Goal: Information Seeking & Learning: Stay updated

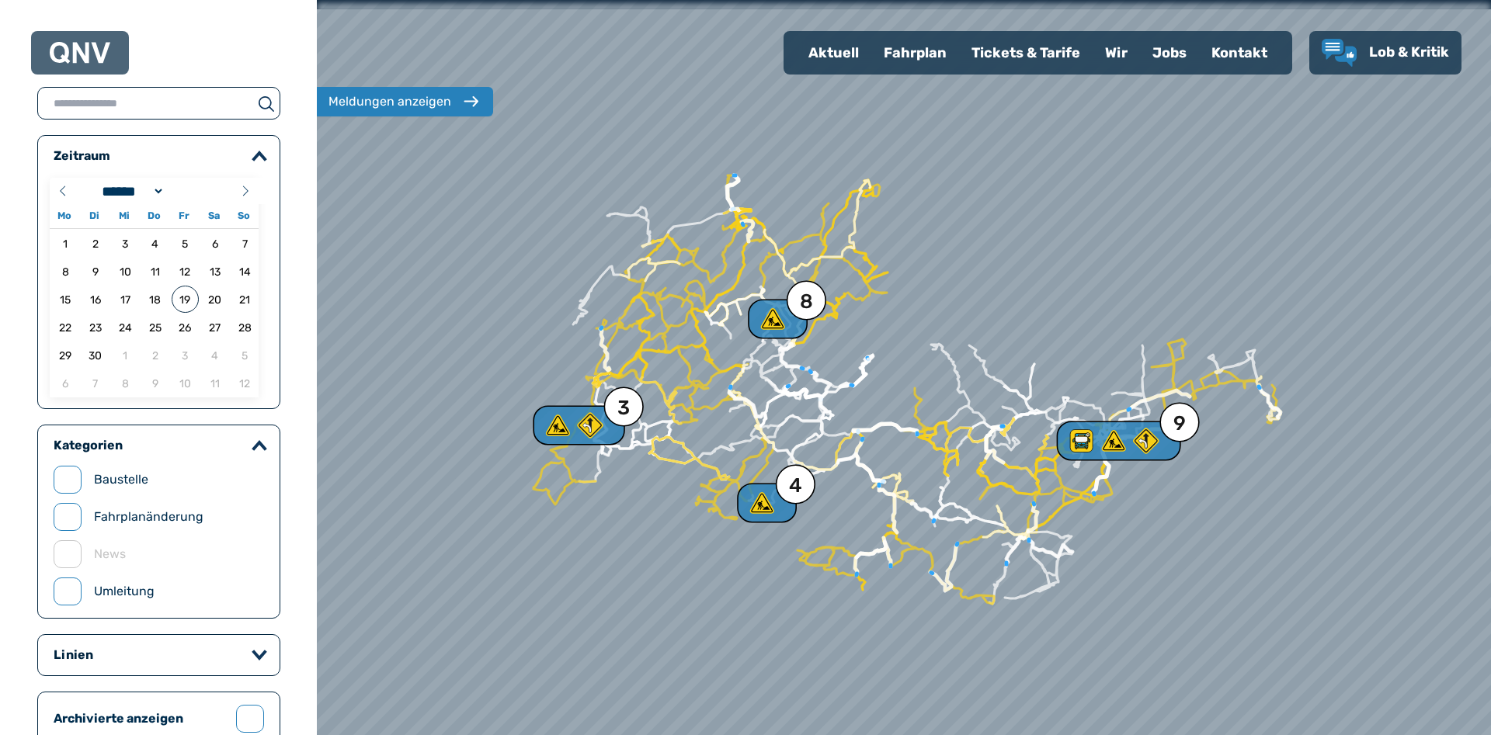
select select "*"
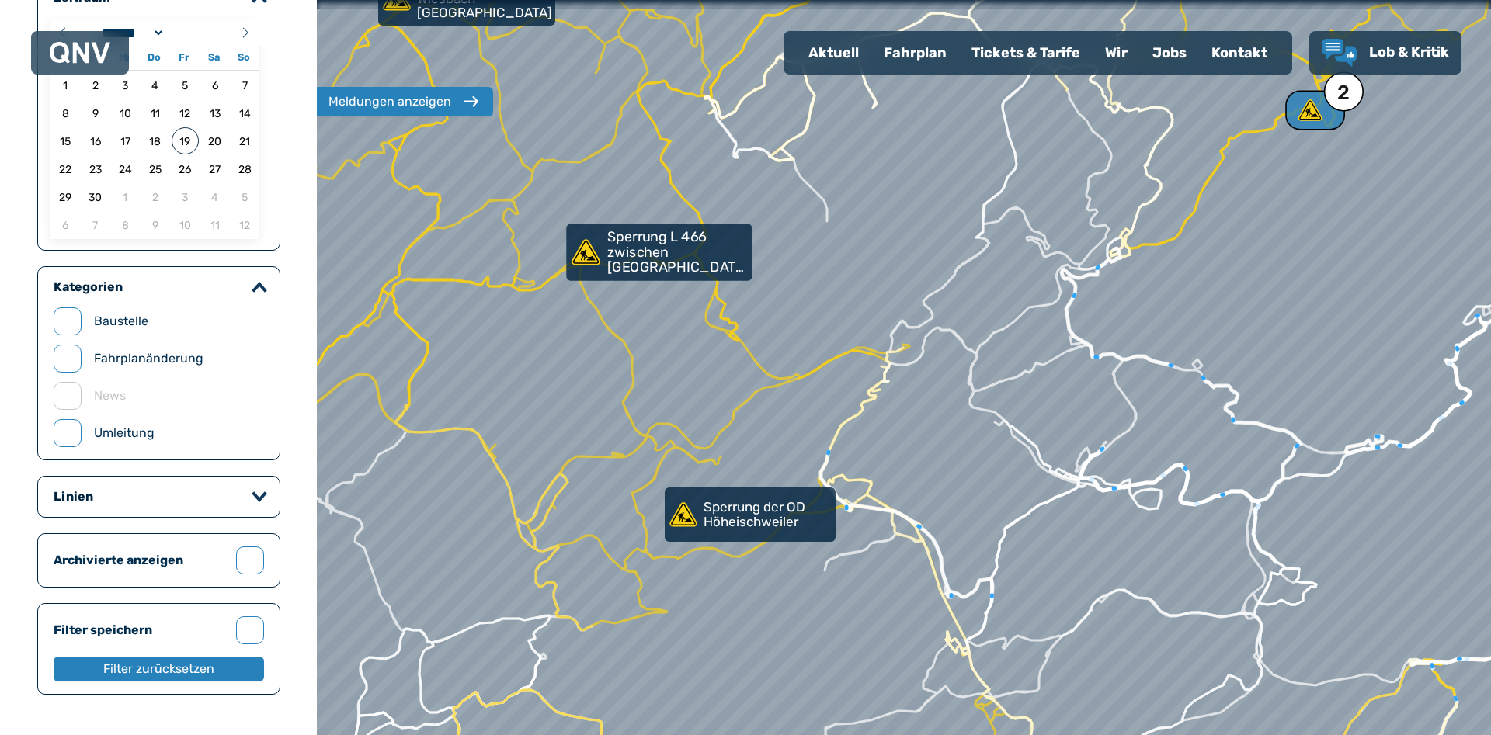
click at [660, 260] on p "Sperrung L 466 zwischen [GEOGRAPHIC_DATA] und [GEOGRAPHIC_DATA]" at bounding box center [678, 253] width 142 height 46
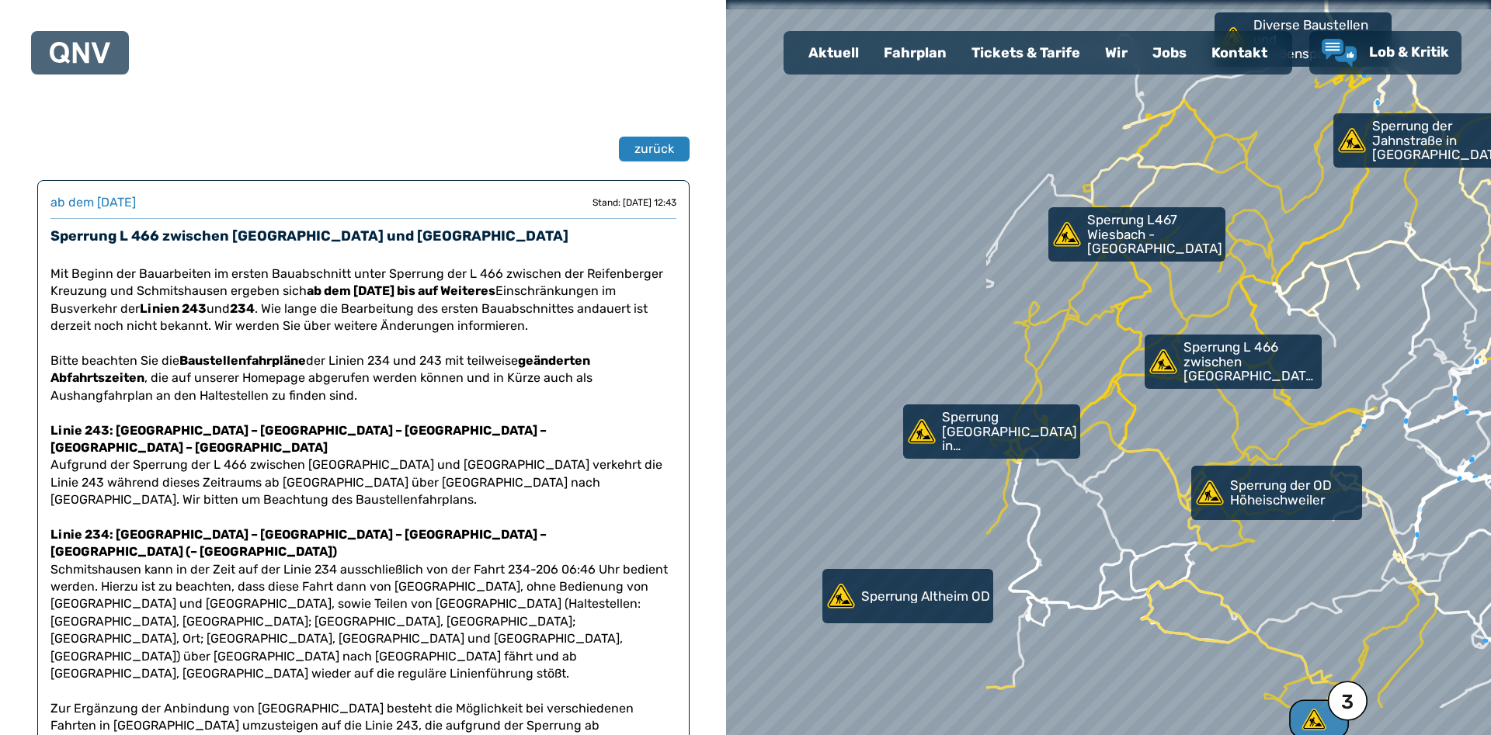
drag, startPoint x: 918, startPoint y: 422, endPoint x: 1254, endPoint y: 321, distance: 350.7
click at [1254, 321] on div at bounding box center [1109, 367] width 918 height 882
click at [1015, 428] on p "Sperrung [GEOGRAPHIC_DATA] in [GEOGRAPHIC_DATA]" at bounding box center [1010, 432] width 142 height 46
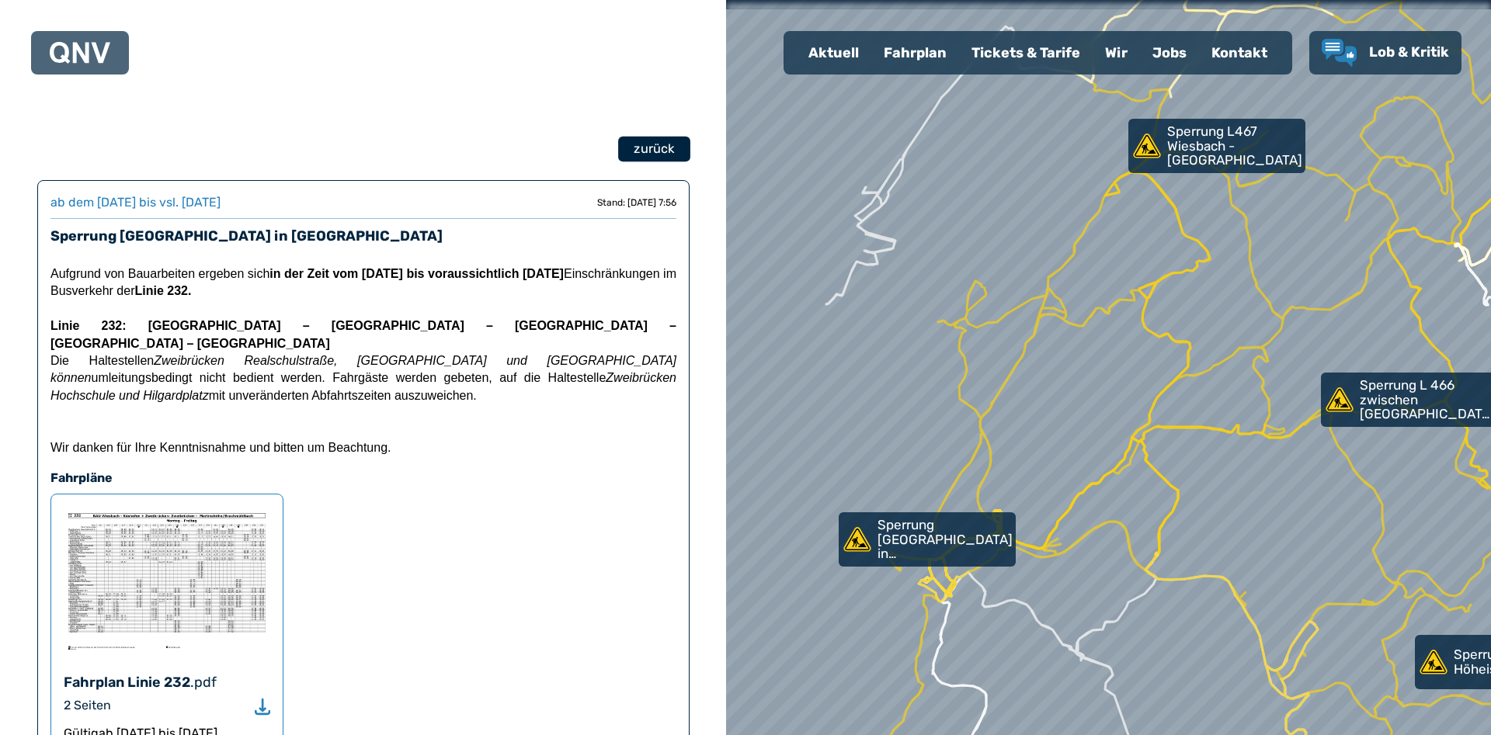
click at [657, 152] on span "zurück" at bounding box center [653, 149] width 40 height 19
select select "*"
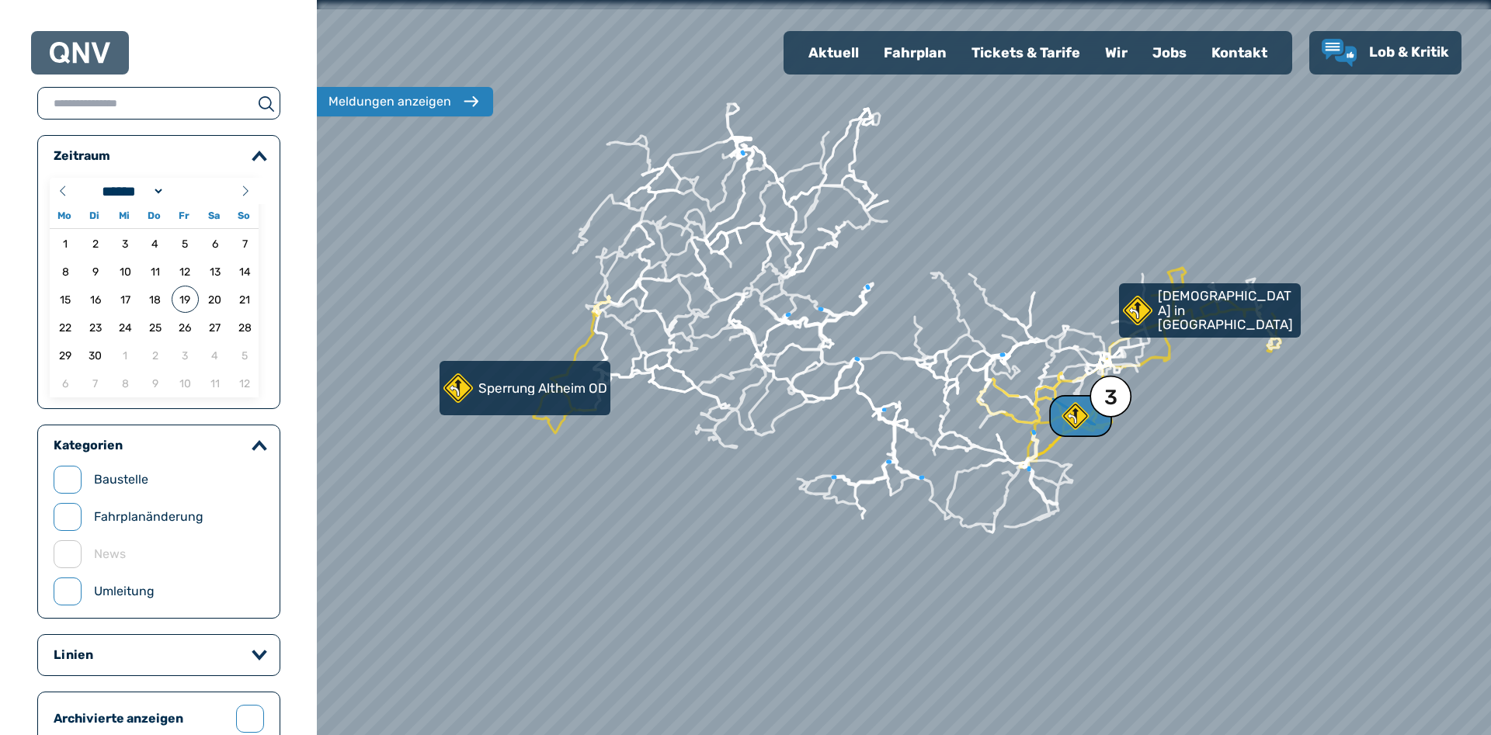
click at [1096, 413] on div "3" at bounding box center [1080, 416] width 63 height 42
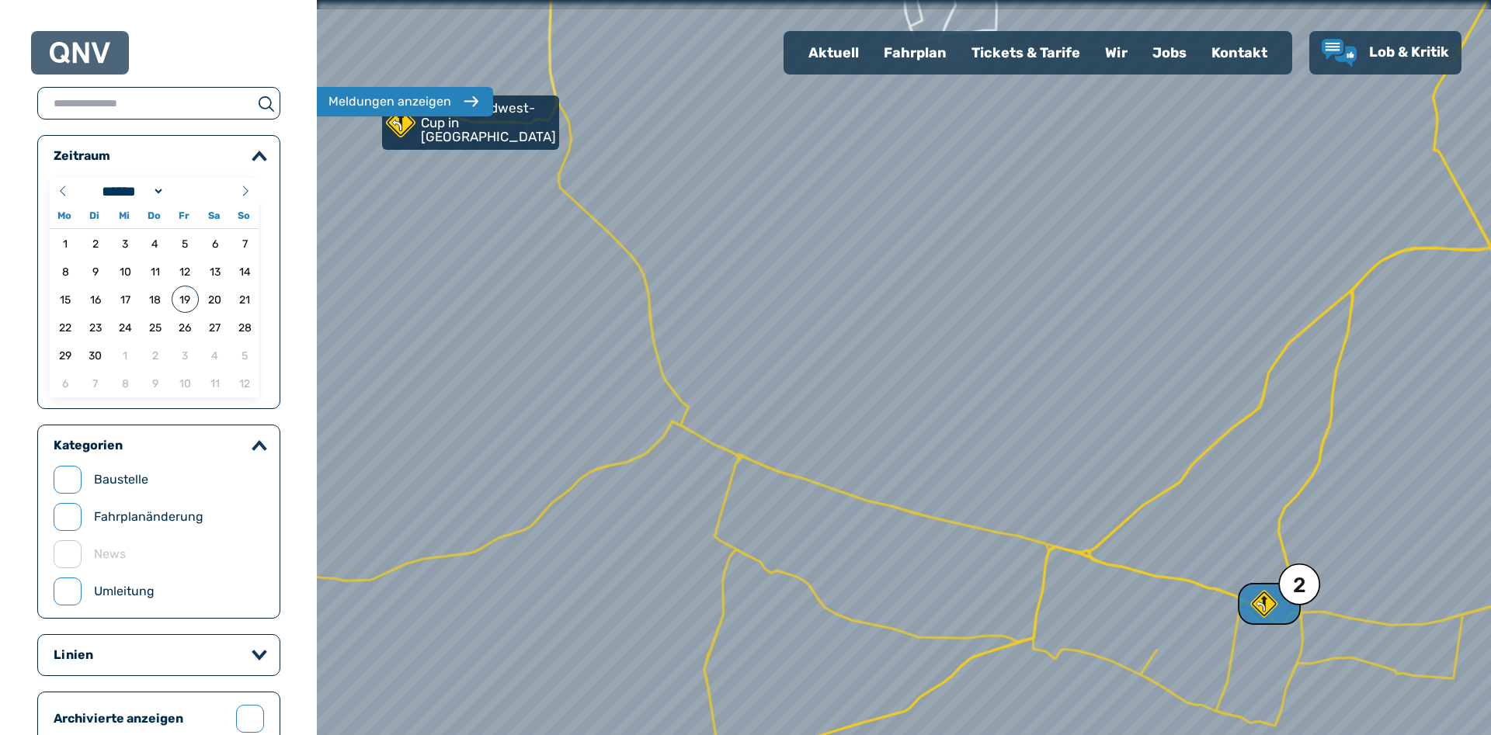
click at [1268, 609] on use at bounding box center [1263, 604] width 27 height 27
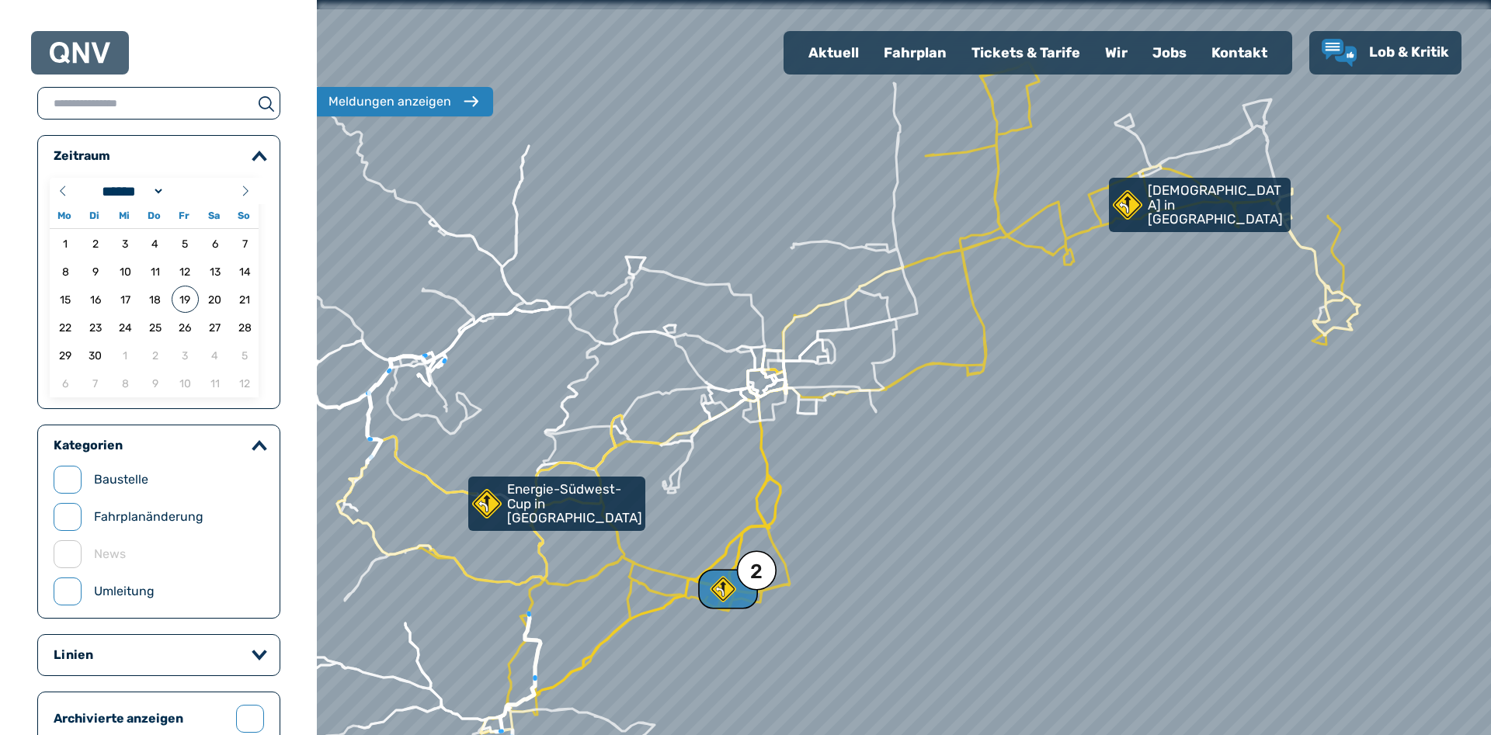
drag, startPoint x: 610, startPoint y: 428, endPoint x: 595, endPoint y: 534, distance: 107.5
click at [599, 534] on div at bounding box center [876, 368] width 1408 height 882
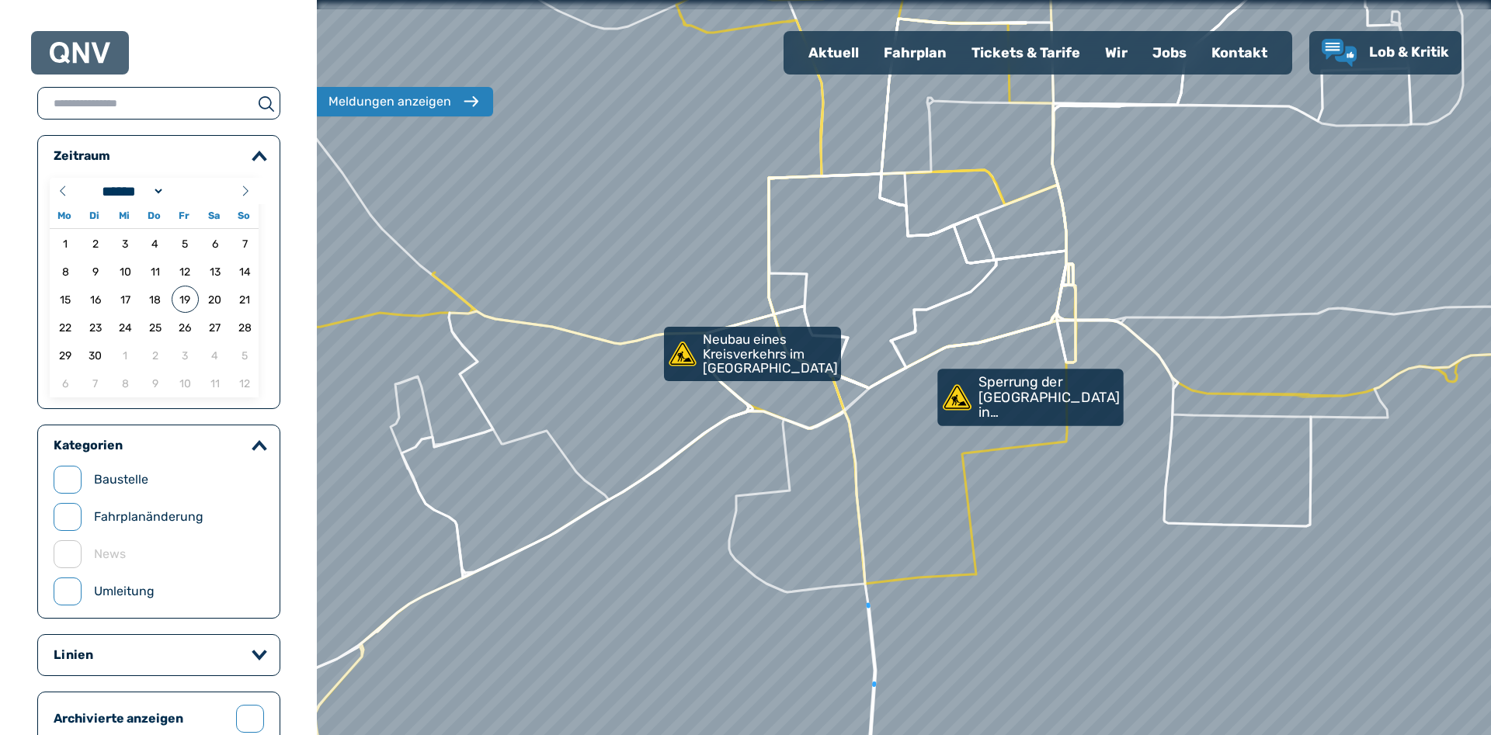
click at [1043, 417] on p "Sperrung der [GEOGRAPHIC_DATA] in [GEOGRAPHIC_DATA]" at bounding box center [1049, 398] width 142 height 46
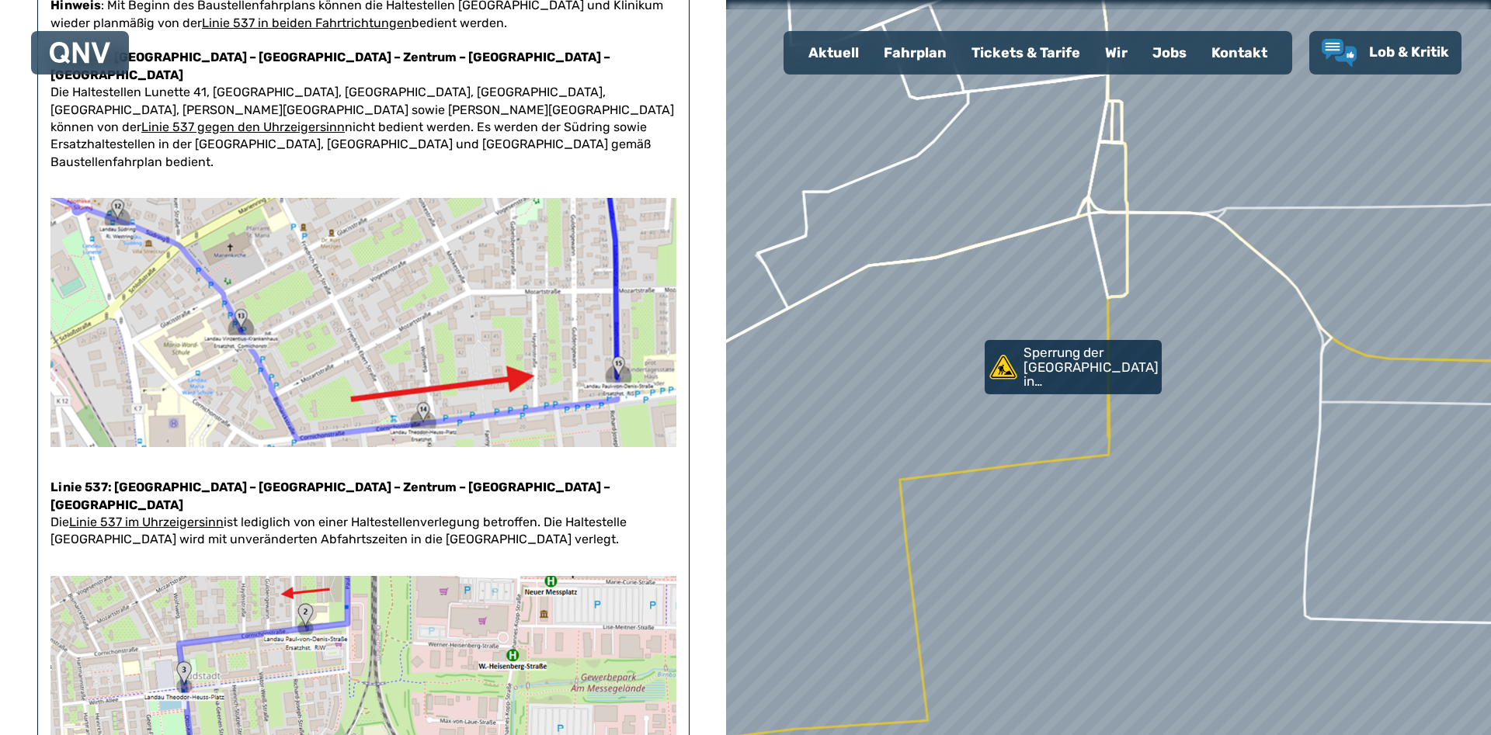
scroll to position [396, 0]
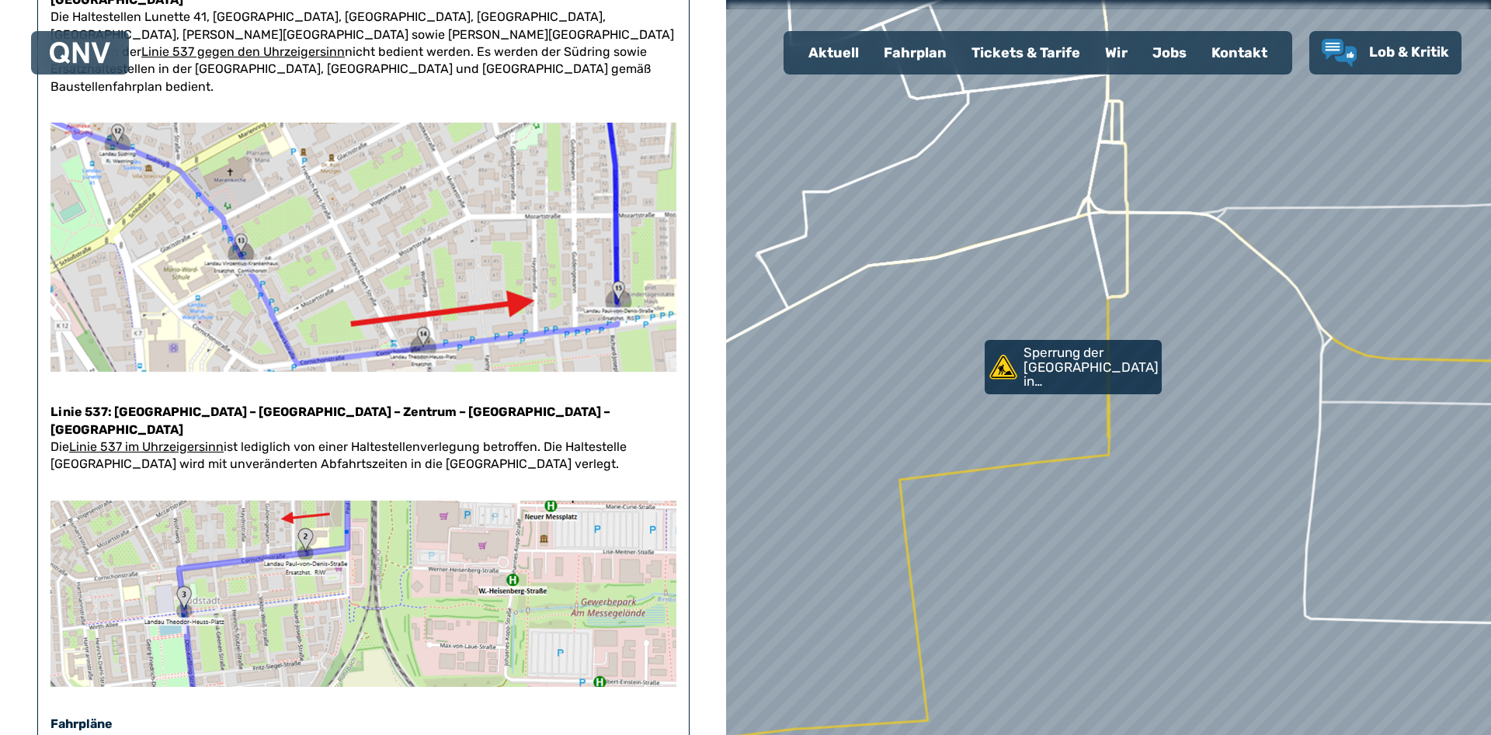
click at [420, 234] on img at bounding box center [363, 247] width 626 height 248
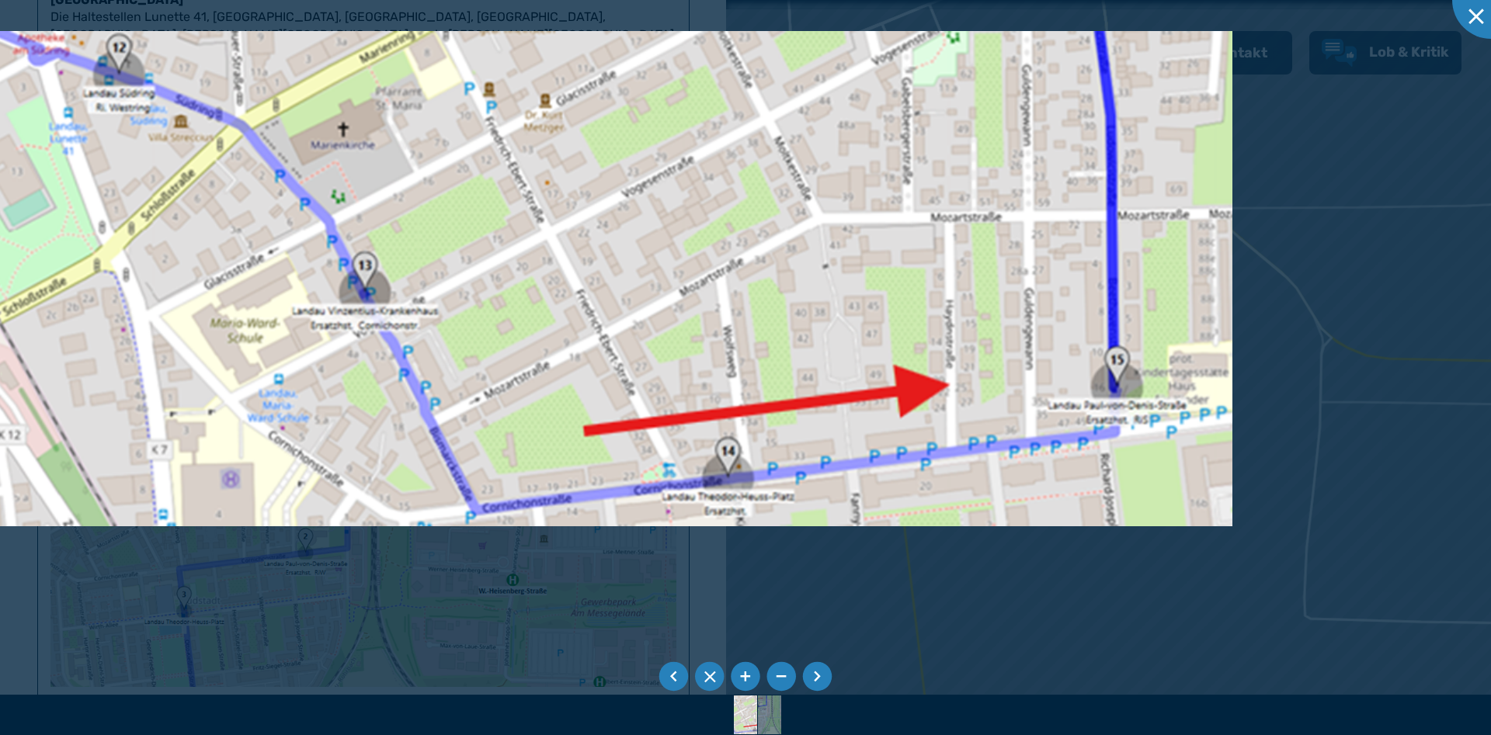
click at [527, 341] on img at bounding box center [608, 278] width 1247 height 495
click at [1474, 16] on div at bounding box center [1491, 0] width 78 height 78
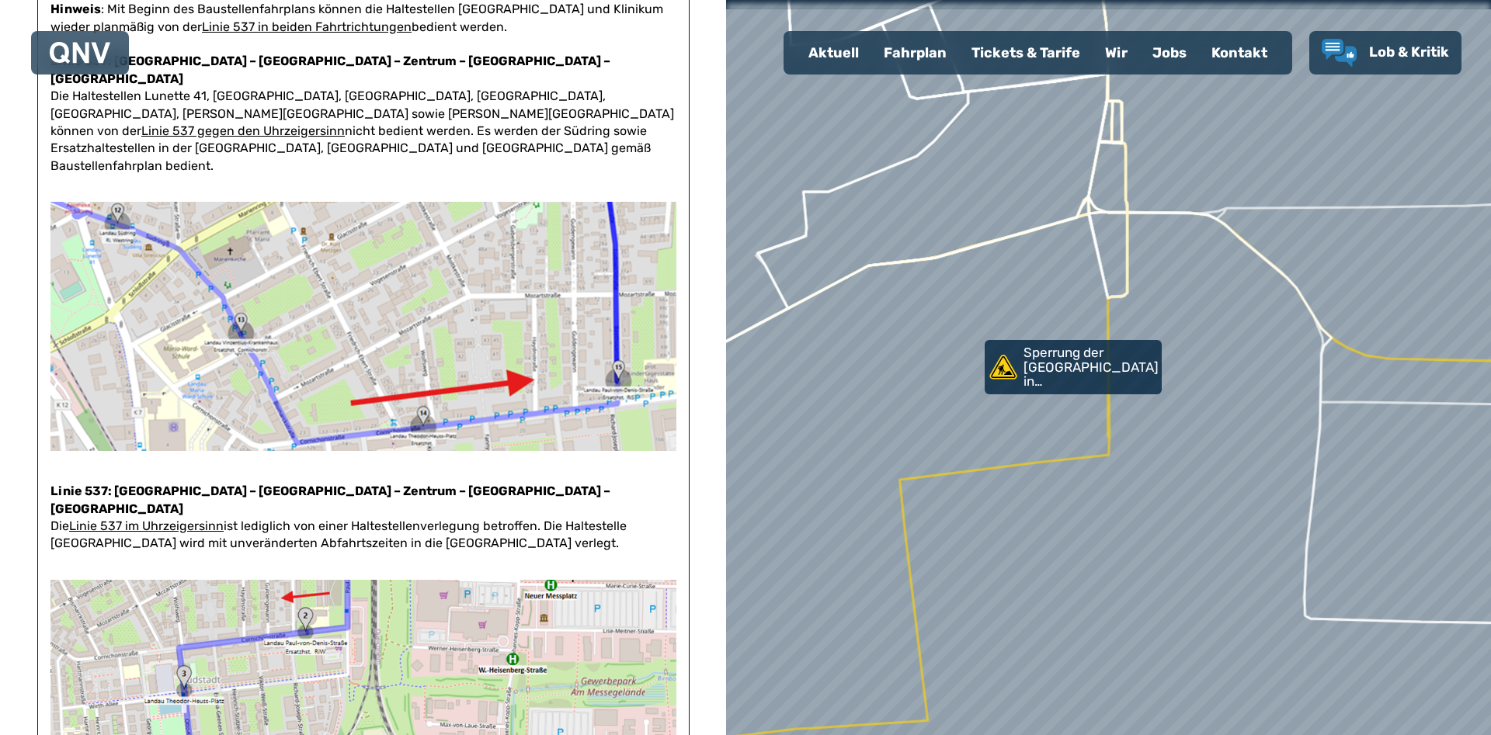
scroll to position [0, 0]
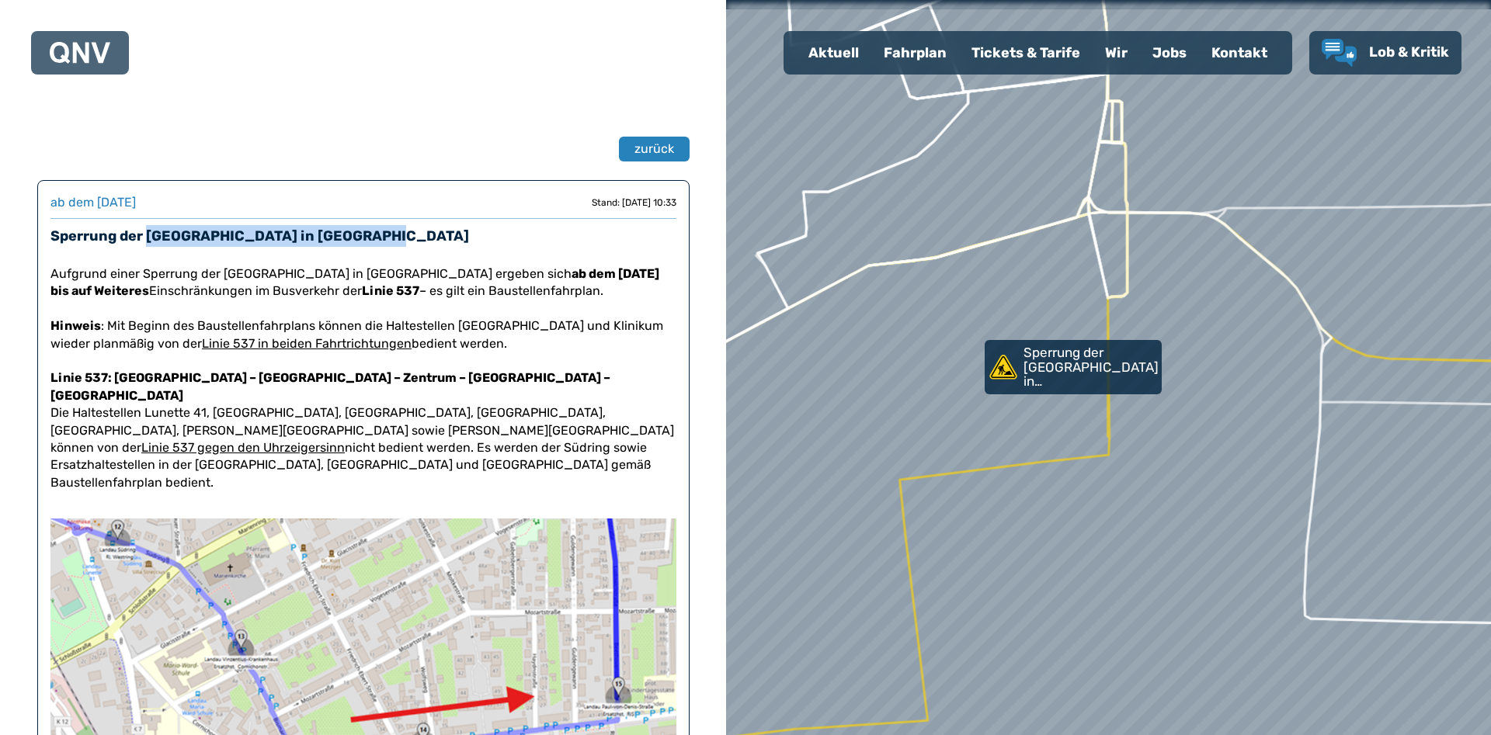
drag, startPoint x: 146, startPoint y: 235, endPoint x: 439, endPoint y: 234, distance: 293.5
click at [439, 234] on h3 "Sperrung der [GEOGRAPHIC_DATA] in [GEOGRAPHIC_DATA]" at bounding box center [363, 236] width 626 height 22
copy h3 "[PERSON_NAME][GEOGRAPHIC_DATA] in [GEOGRAPHIC_DATA]"
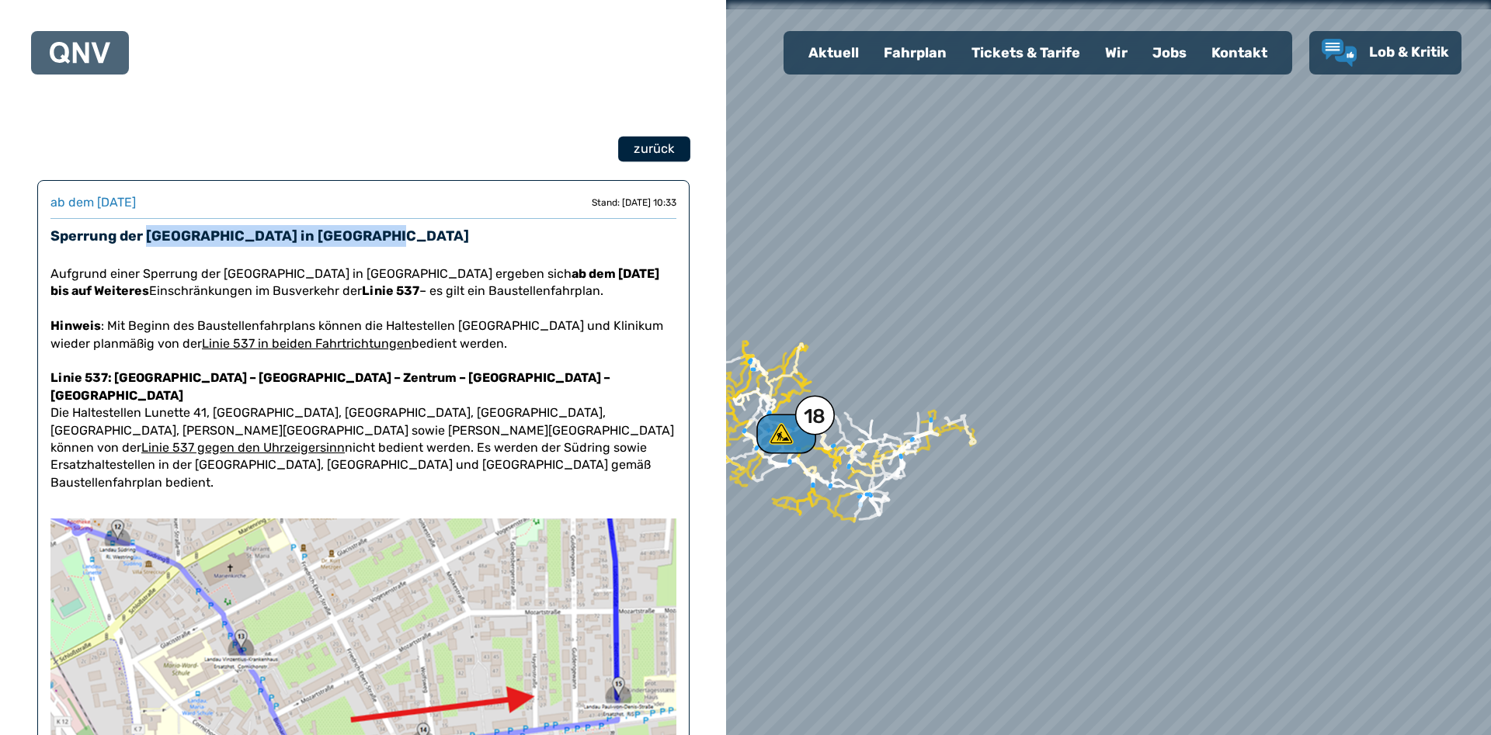
click at [651, 150] on span "zurück" at bounding box center [653, 149] width 40 height 19
select select "*"
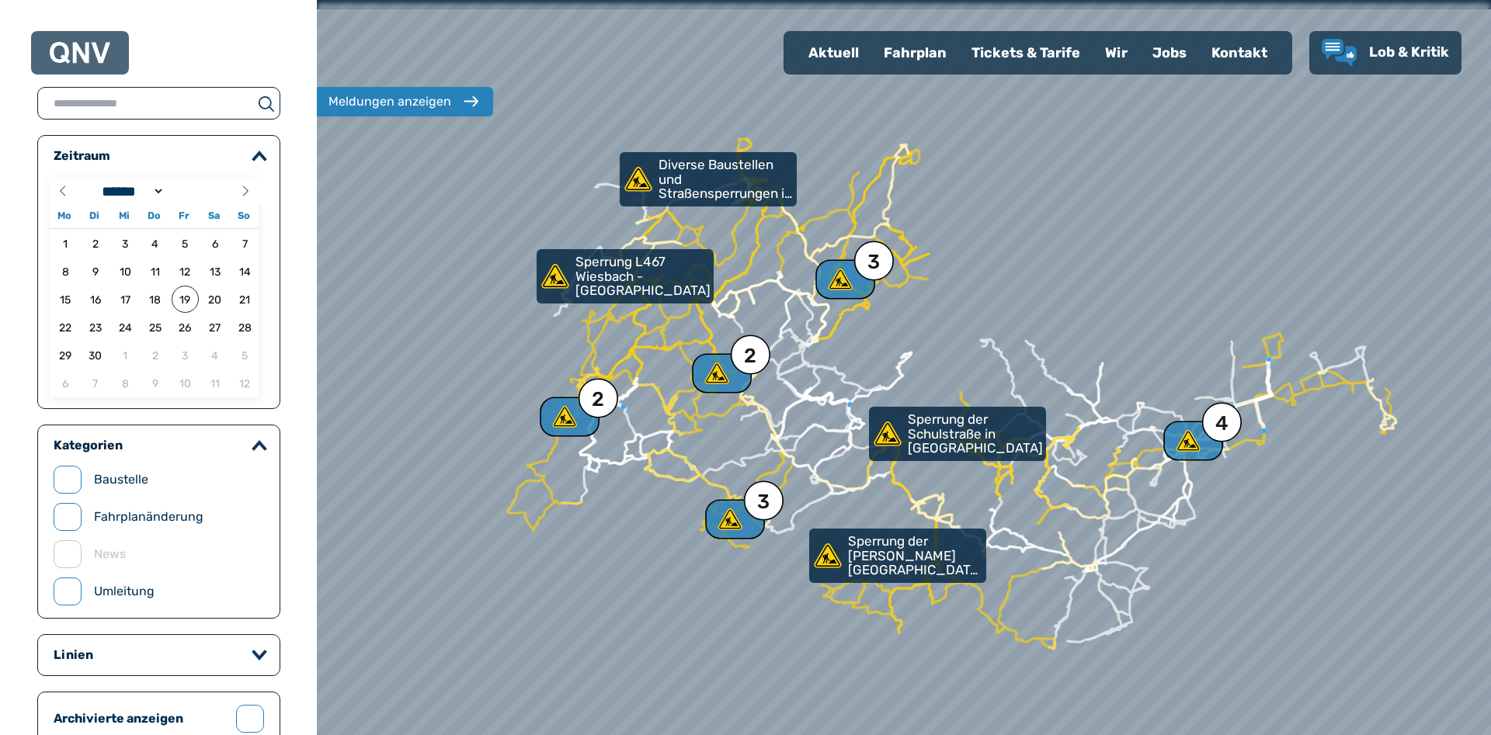
click at [648, 158] on link "Diverse Baustellen und Straßensperrungen in [GEOGRAPHIC_DATA]" at bounding box center [708, 179] width 177 height 54
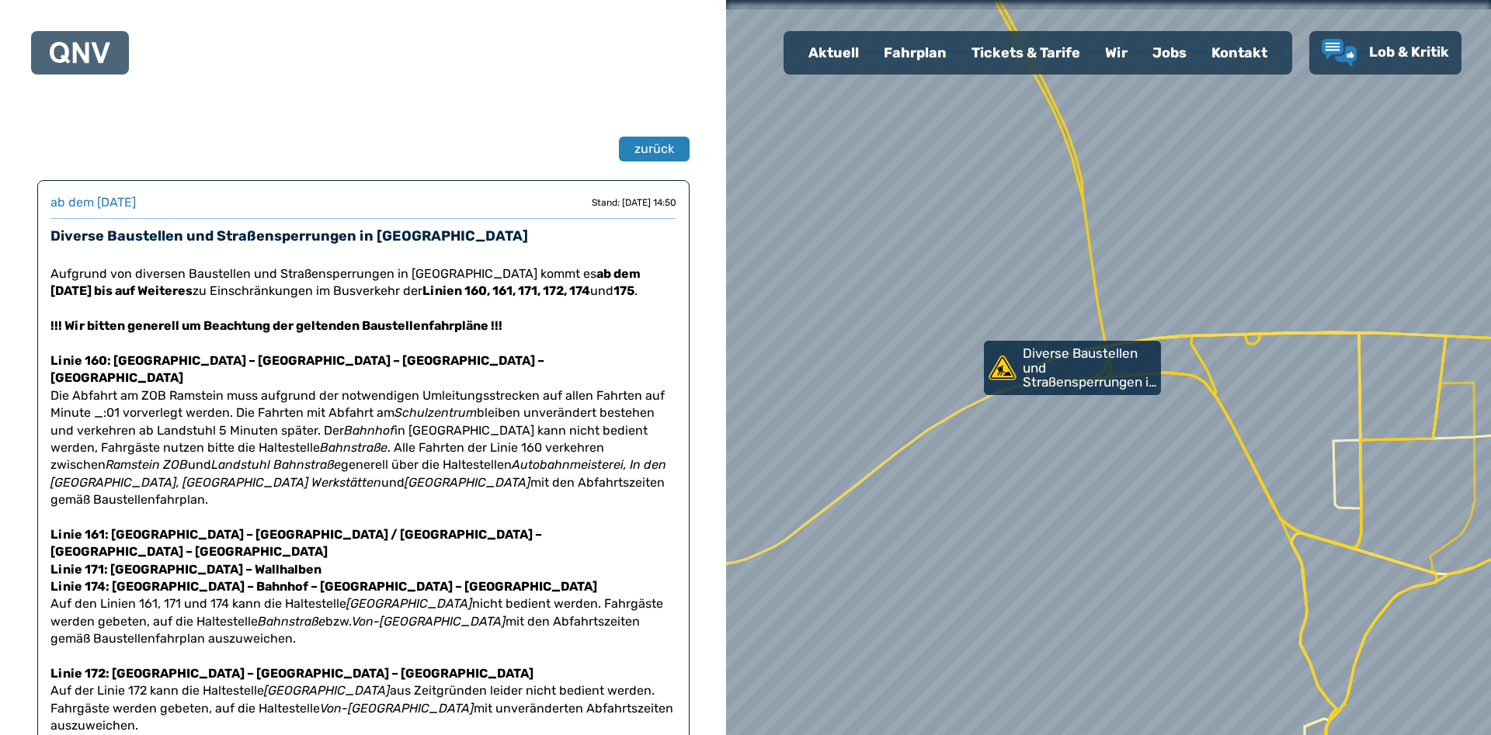
click at [648, 158] on span "zurück" at bounding box center [654, 149] width 40 height 19
select select "*"
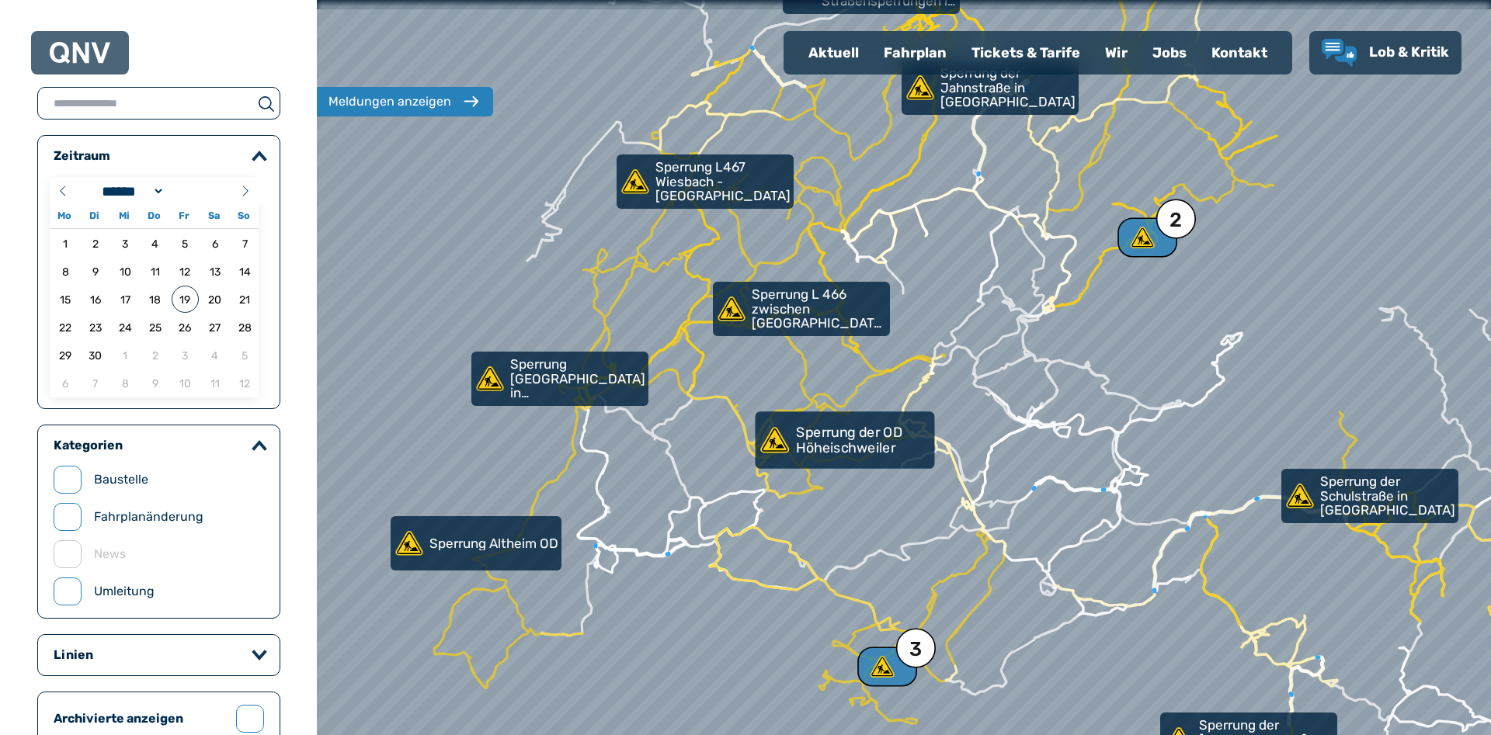
click at [809, 444] on p "Sperrung der OD Höheischweiler" at bounding box center [863, 440] width 135 height 30
